Goal: Check status: Check status

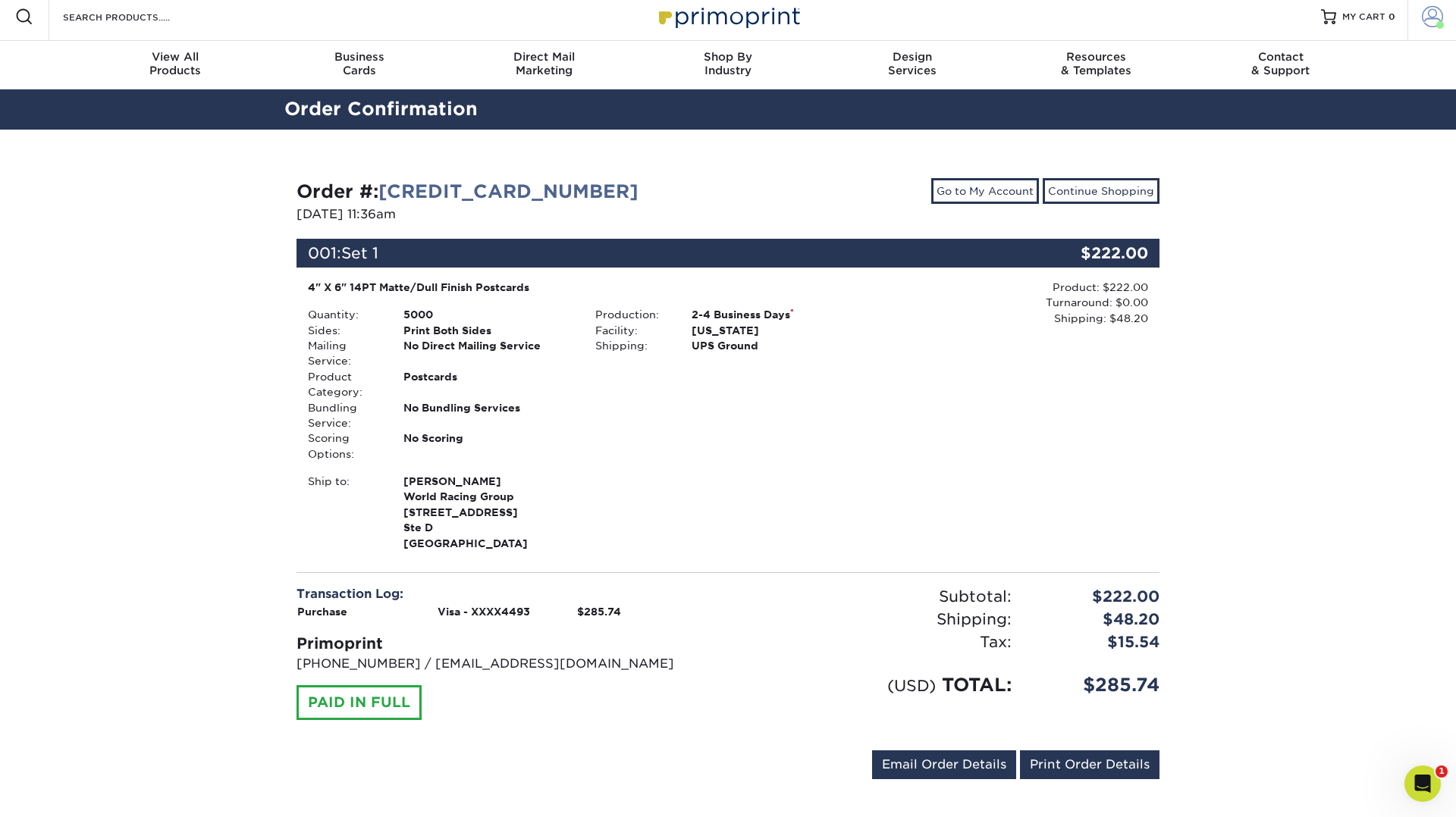
click at [1426, 23] on span at bounding box center [1432, 17] width 21 height 21
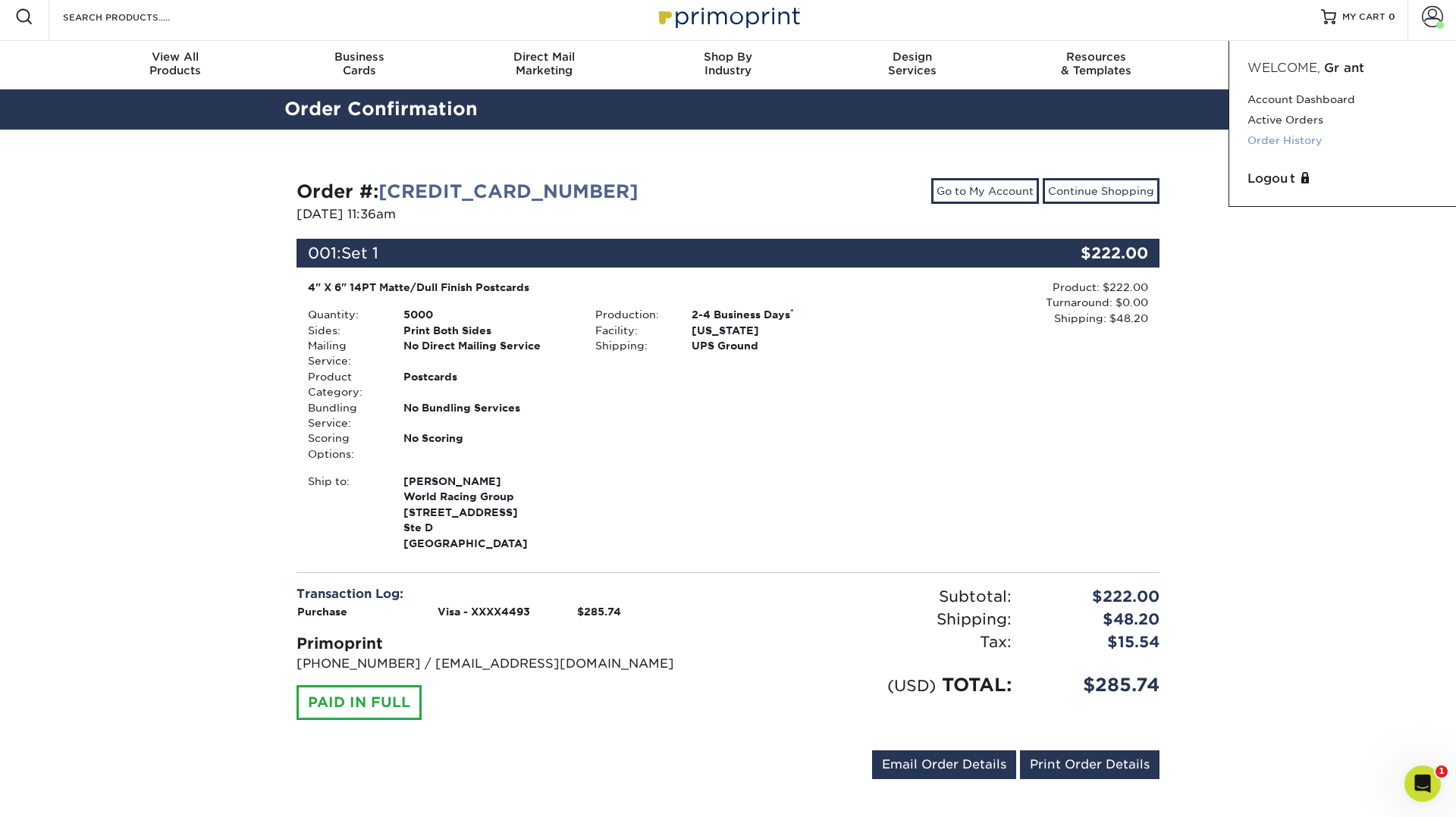
click at [1279, 135] on link "Order History" at bounding box center [1343, 140] width 191 height 20
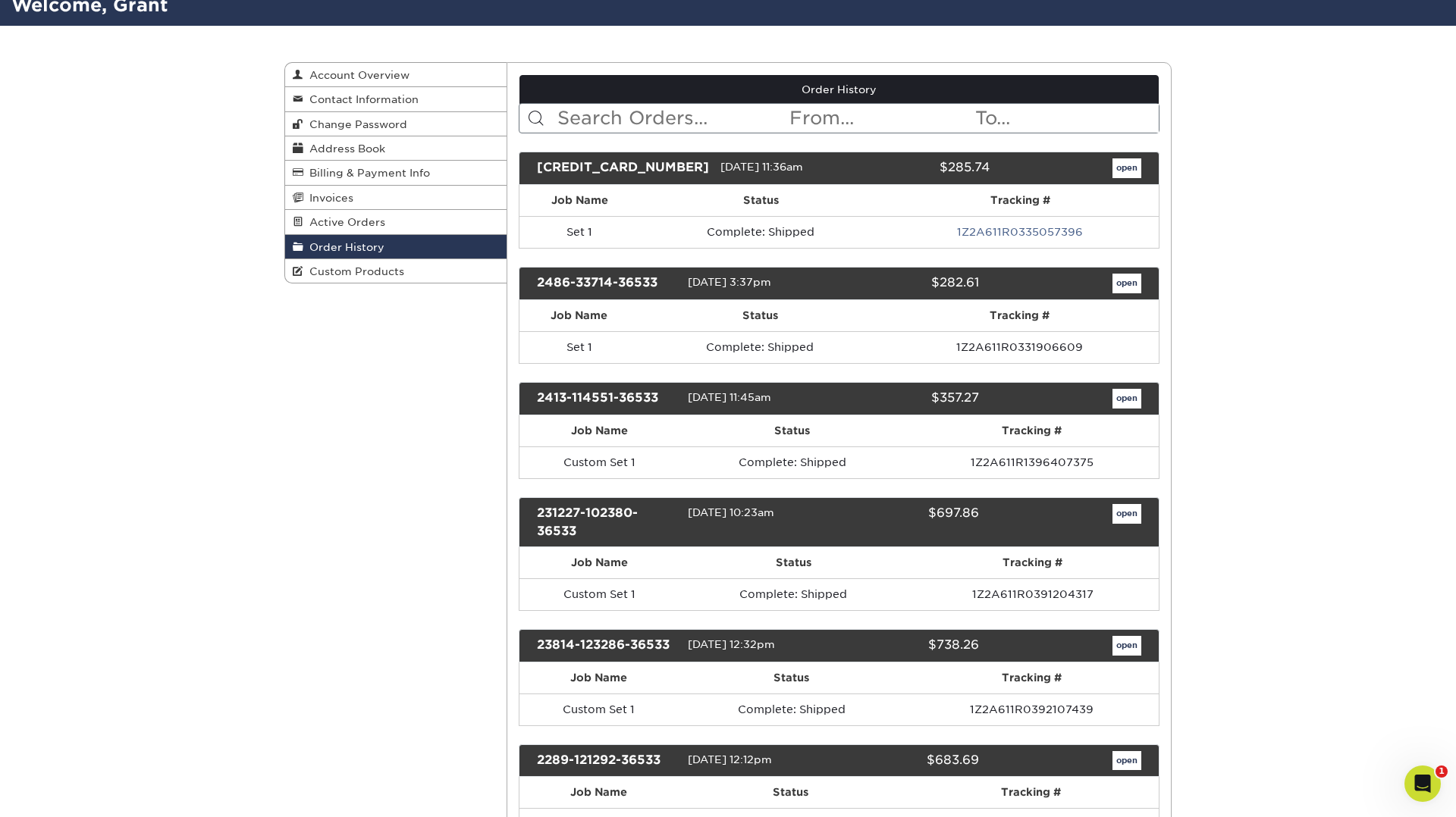
scroll to position [117, 0]
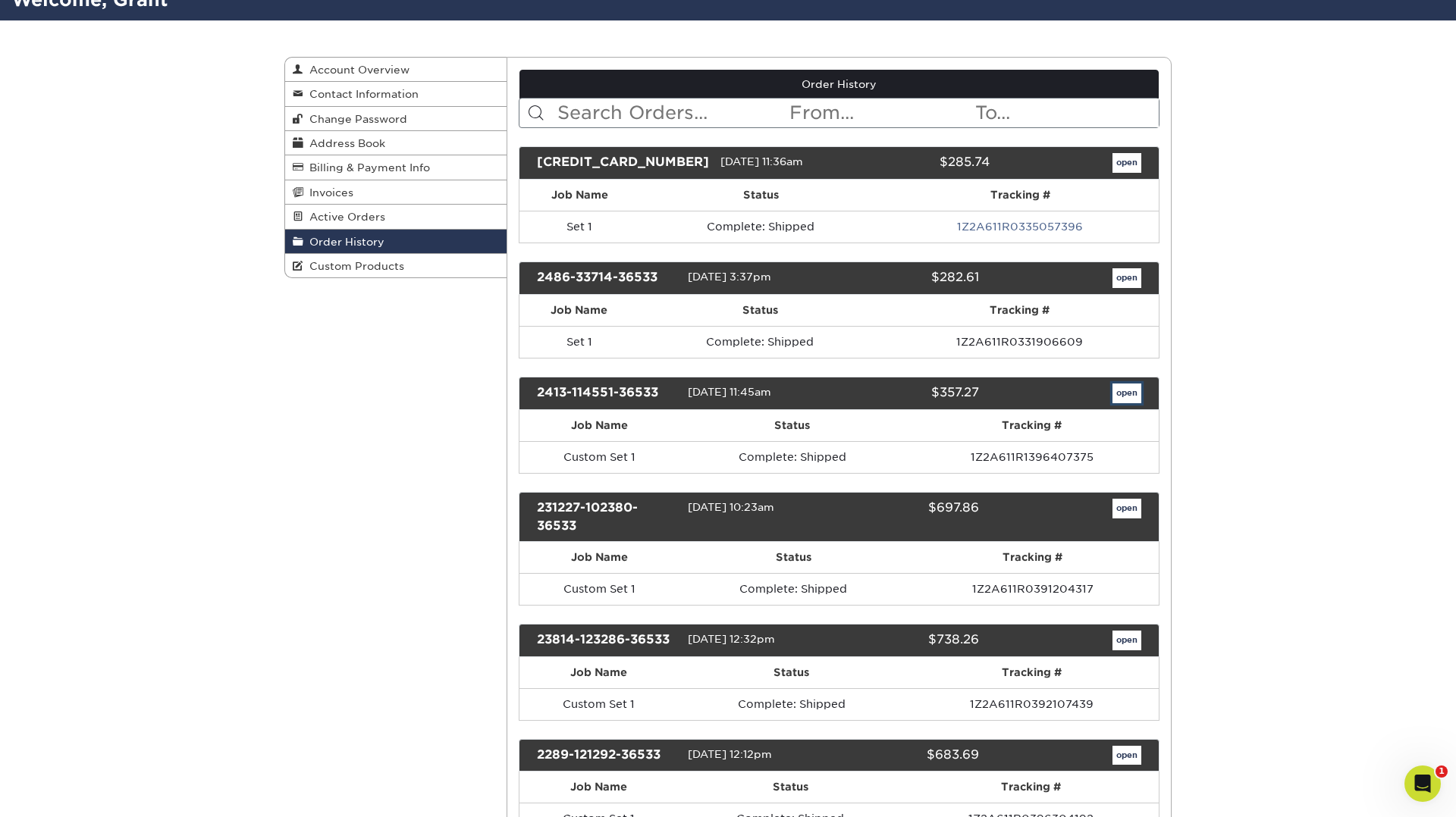
click at [1120, 390] on link "open" at bounding box center [1126, 394] width 29 height 20
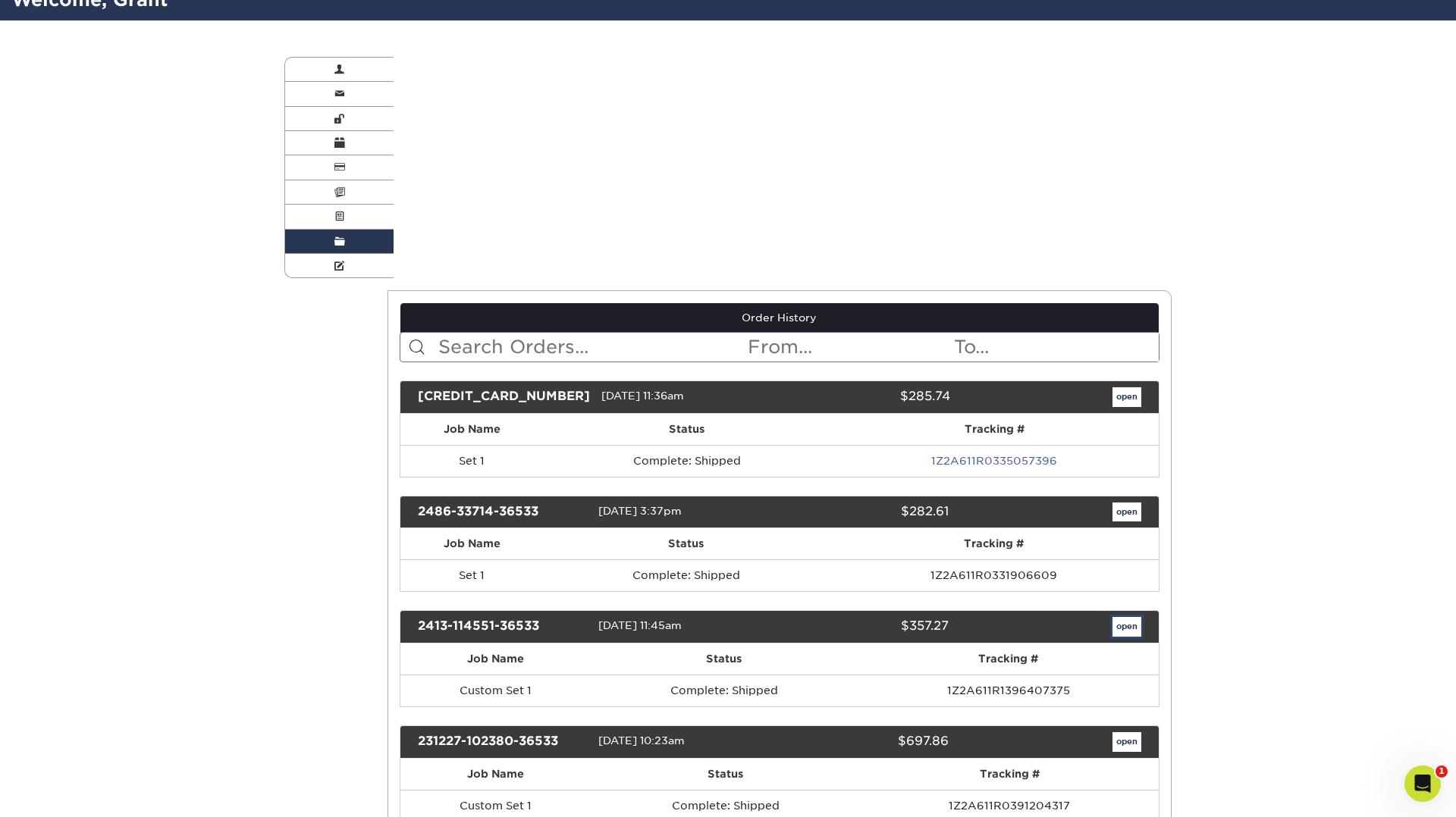
scroll to position [0, 0]
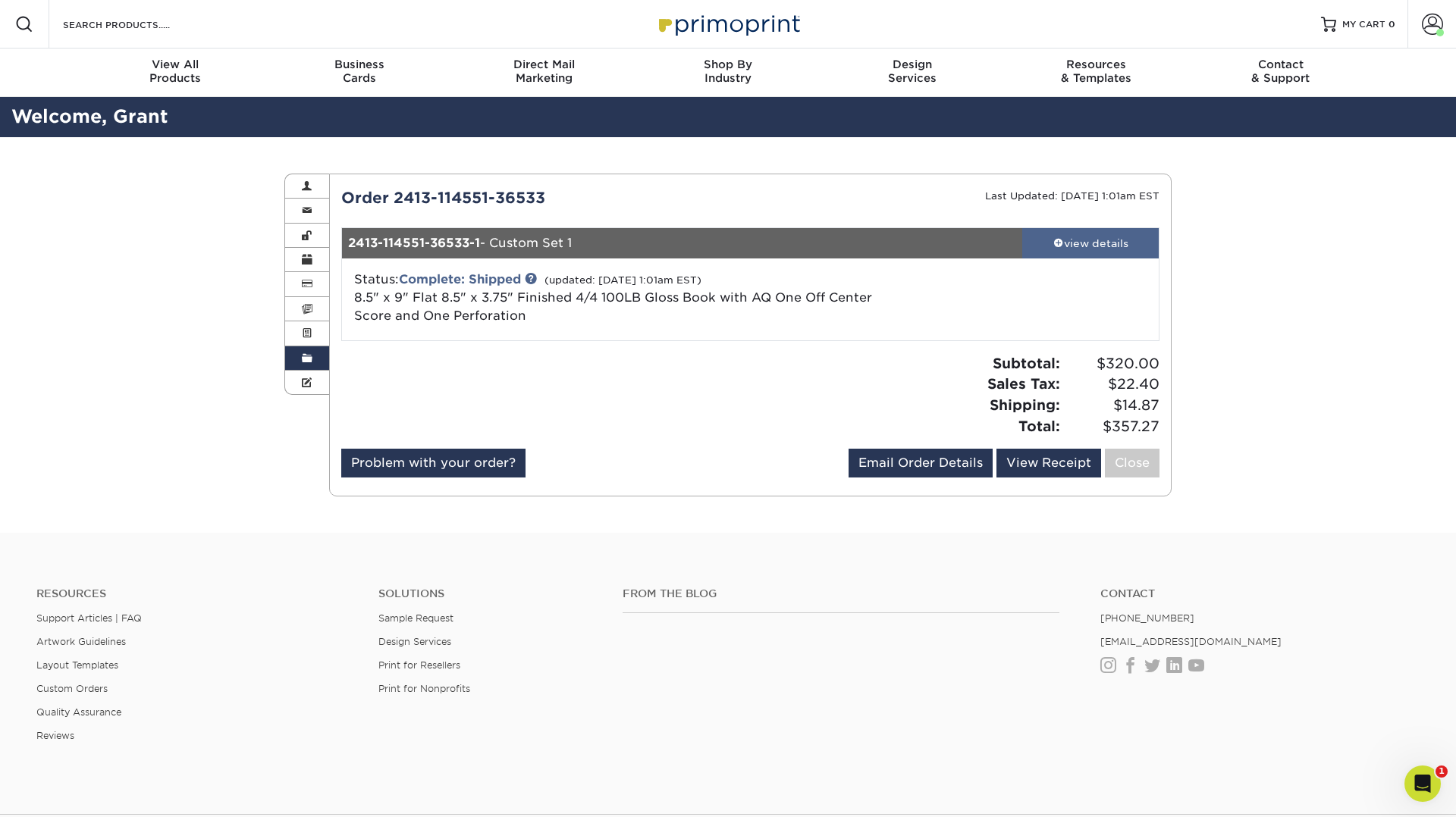
click at [1058, 238] on span at bounding box center [1059, 242] width 11 height 11
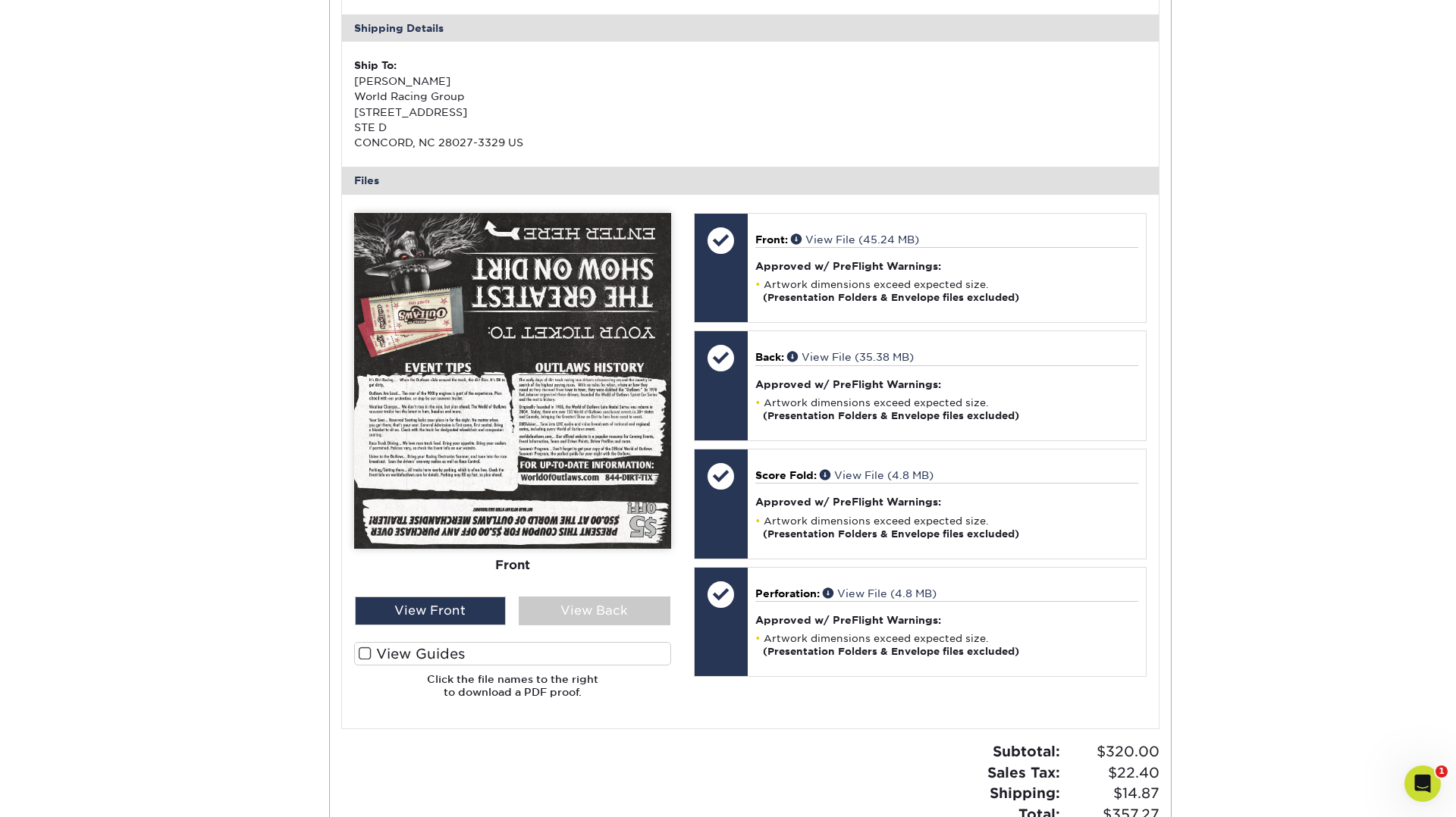
scroll to position [458, 0]
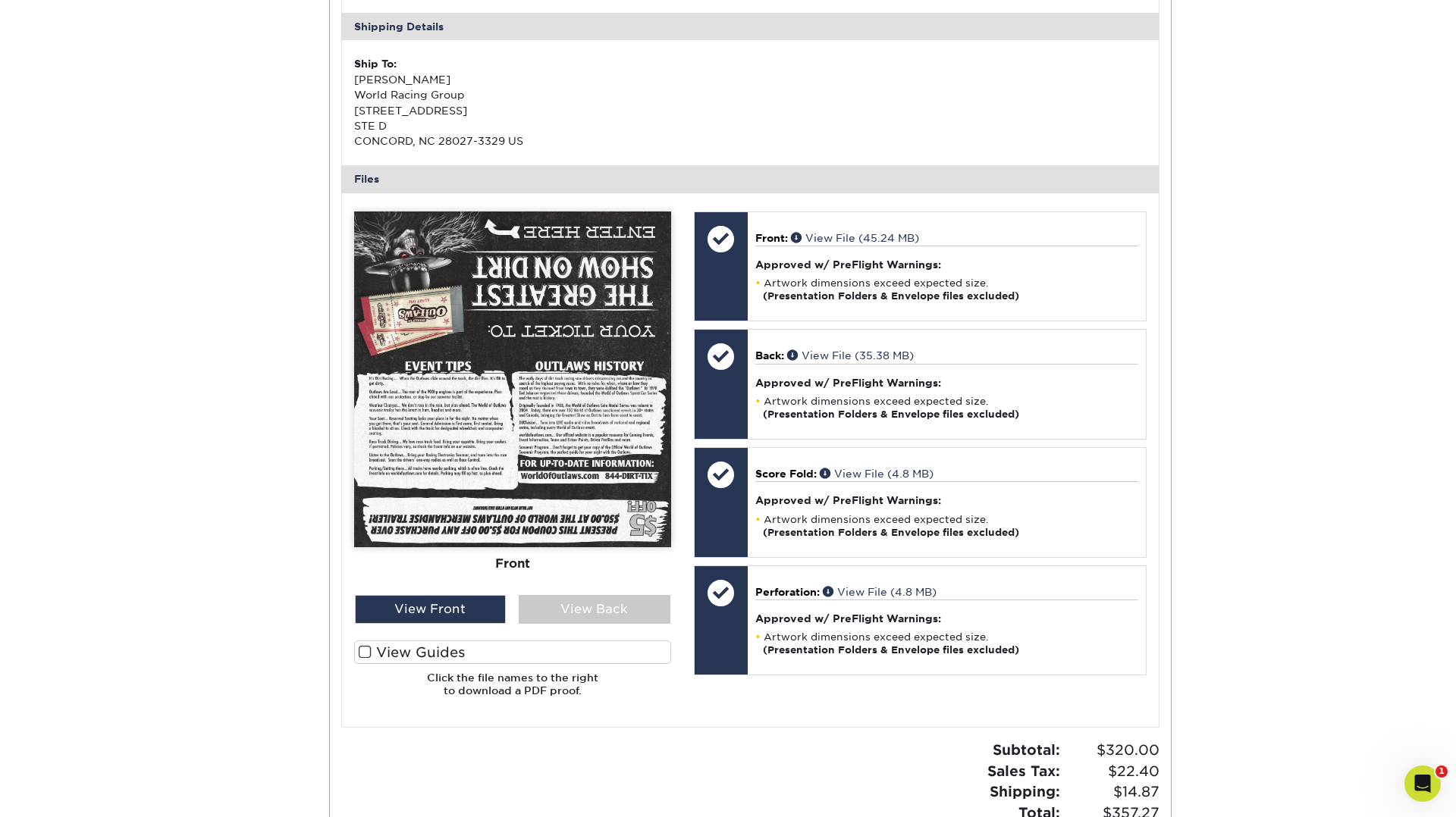
click at [512, 485] on img at bounding box center [512, 379] width 317 height 336
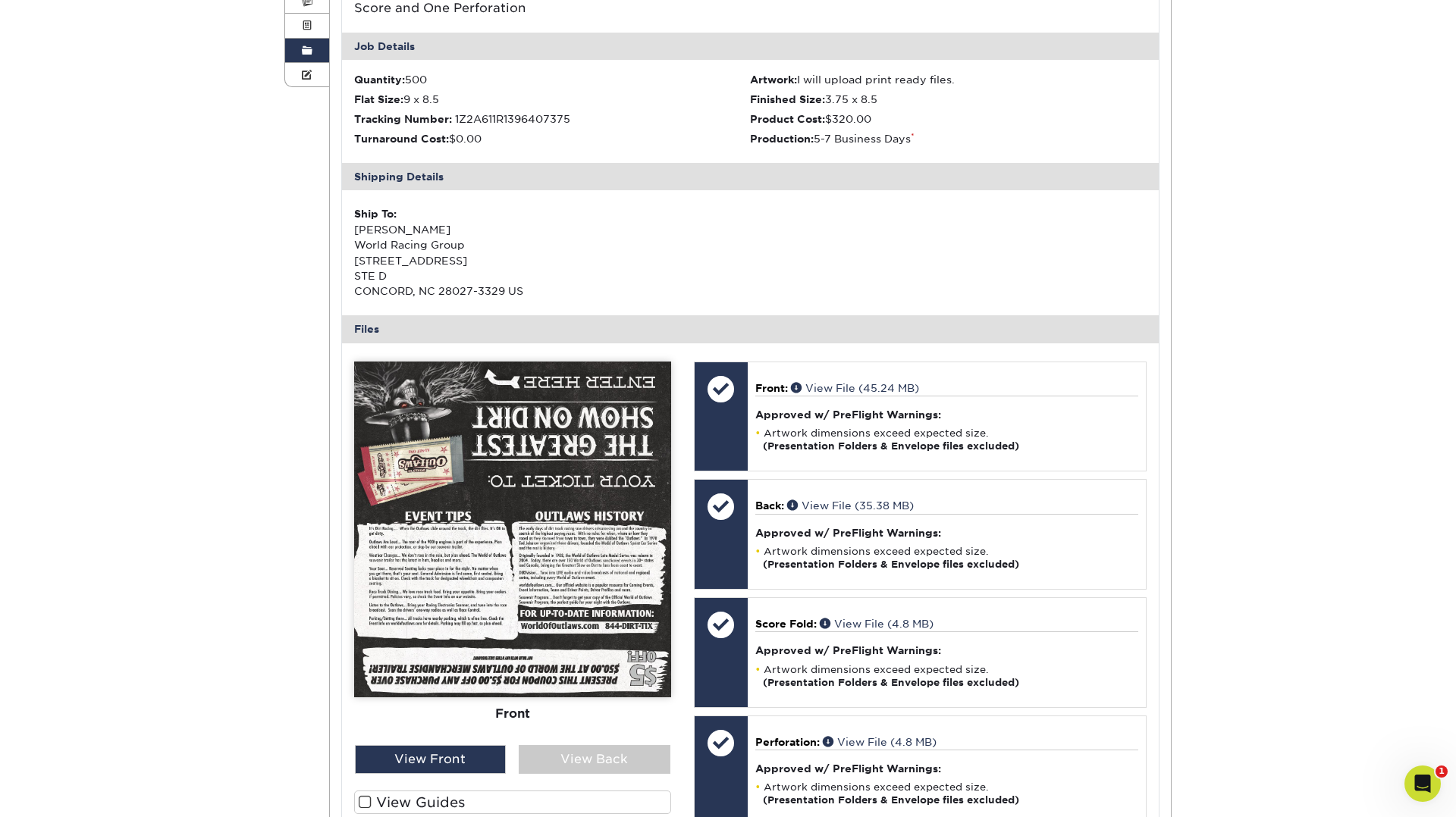
scroll to position [308, 0]
